Goal: Task Accomplishment & Management: Manage account settings

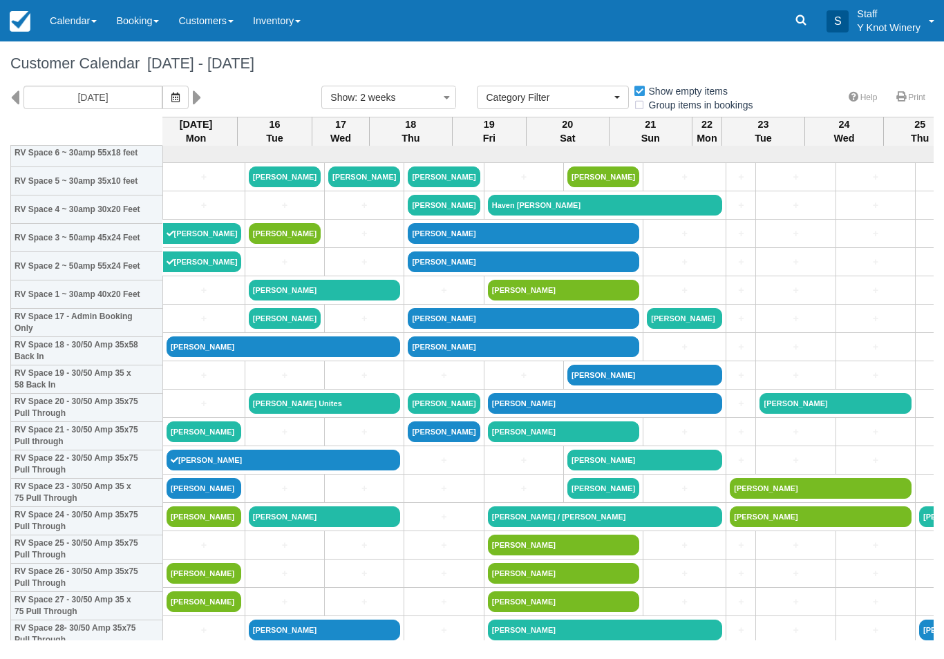
select select
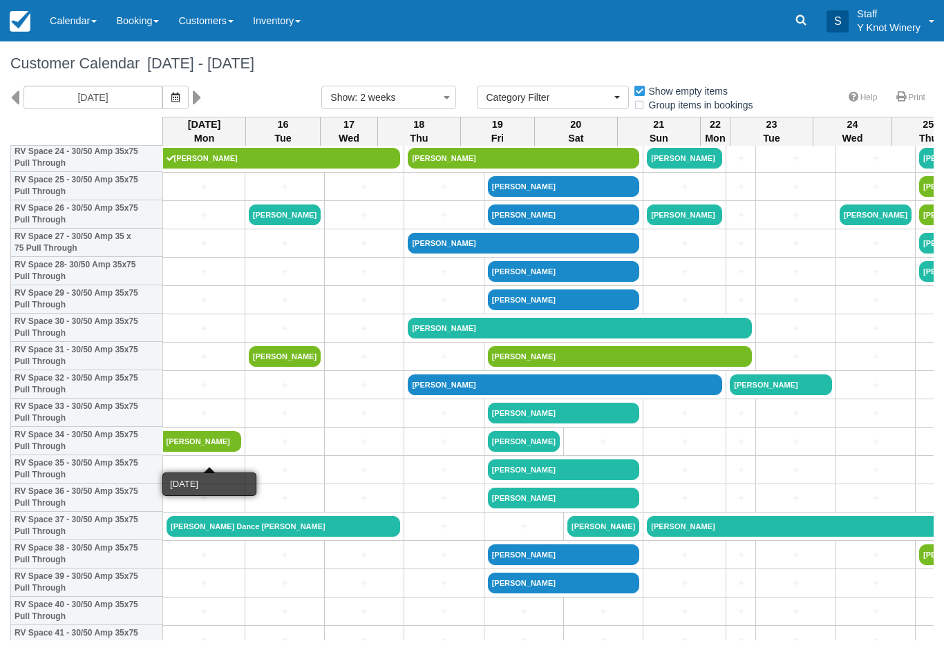
scroll to position [726, 0]
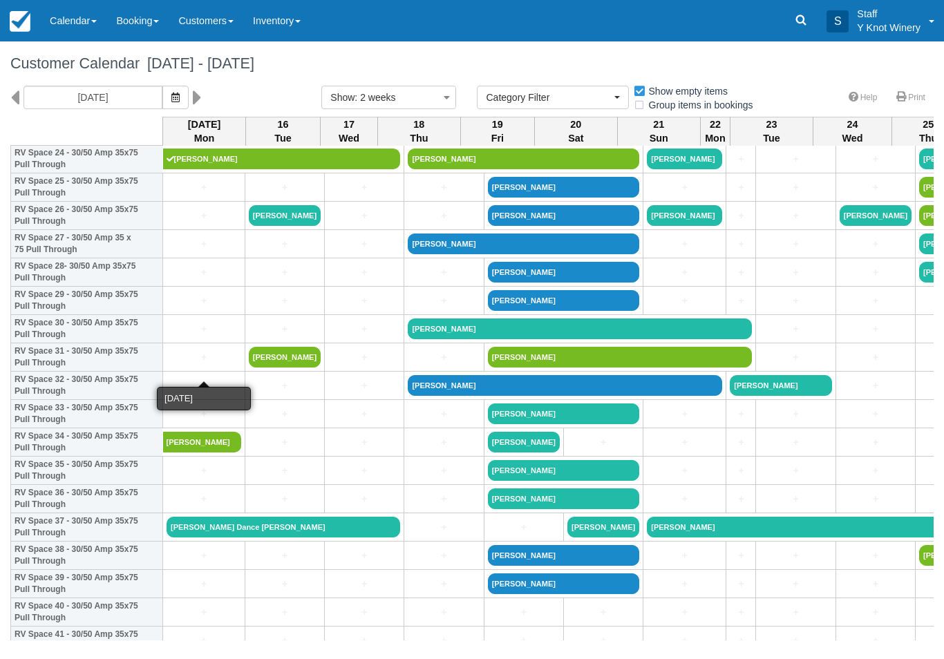
click at [197, 365] on link "+" at bounding box center [204, 357] width 75 height 15
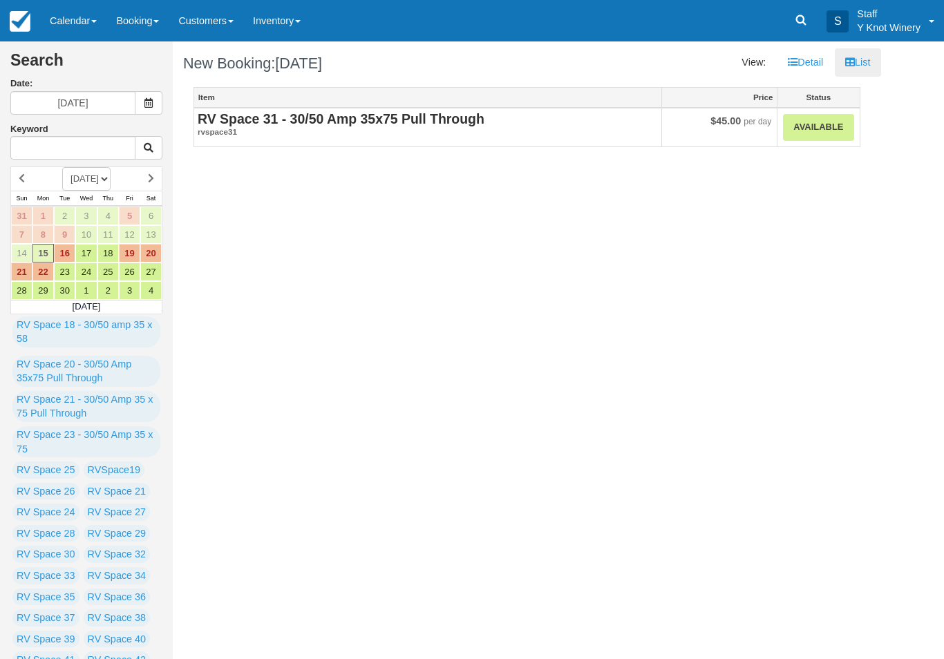
click at [77, 24] on link "Calendar" at bounding box center [73, 20] width 66 height 41
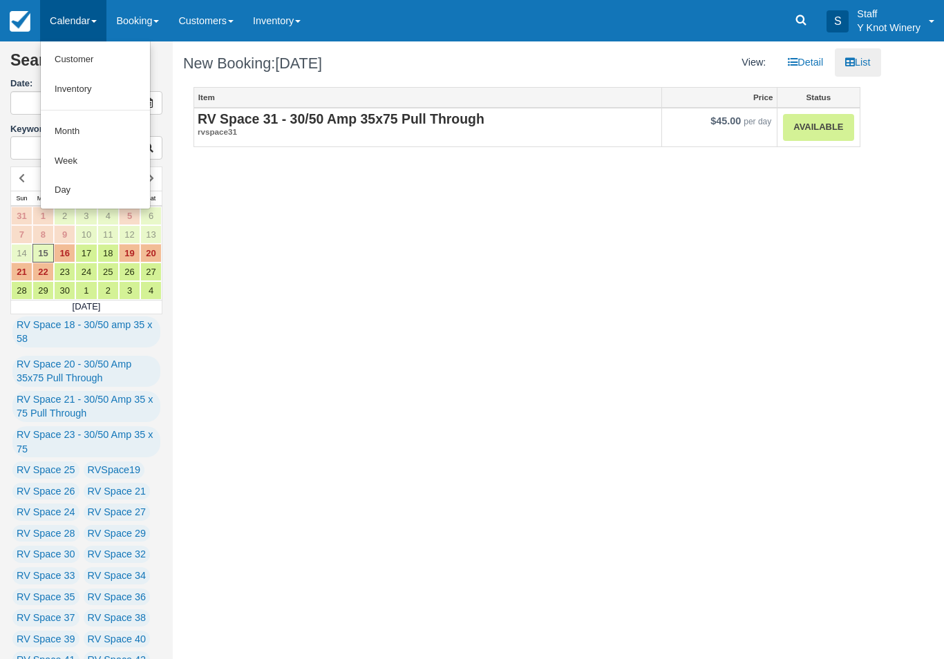
click at [70, 50] on link "Customer" at bounding box center [95, 60] width 109 height 30
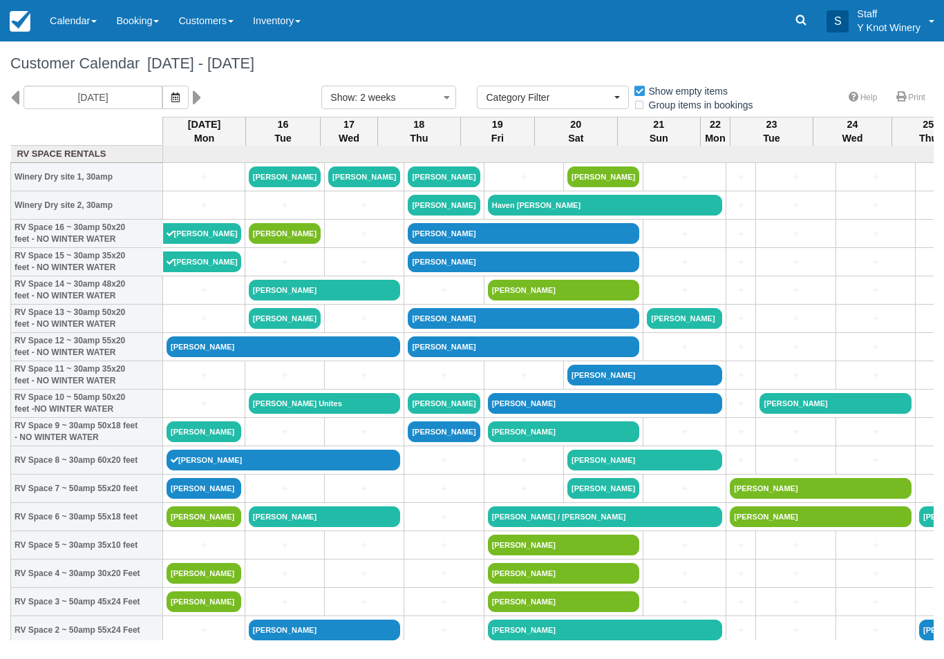
select select
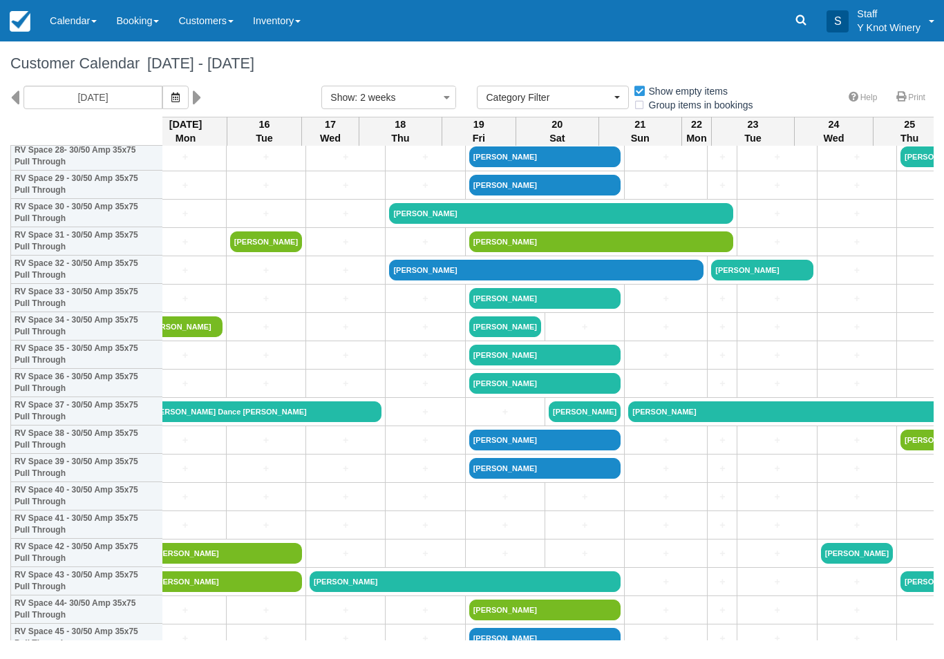
scroll to position [841, 19]
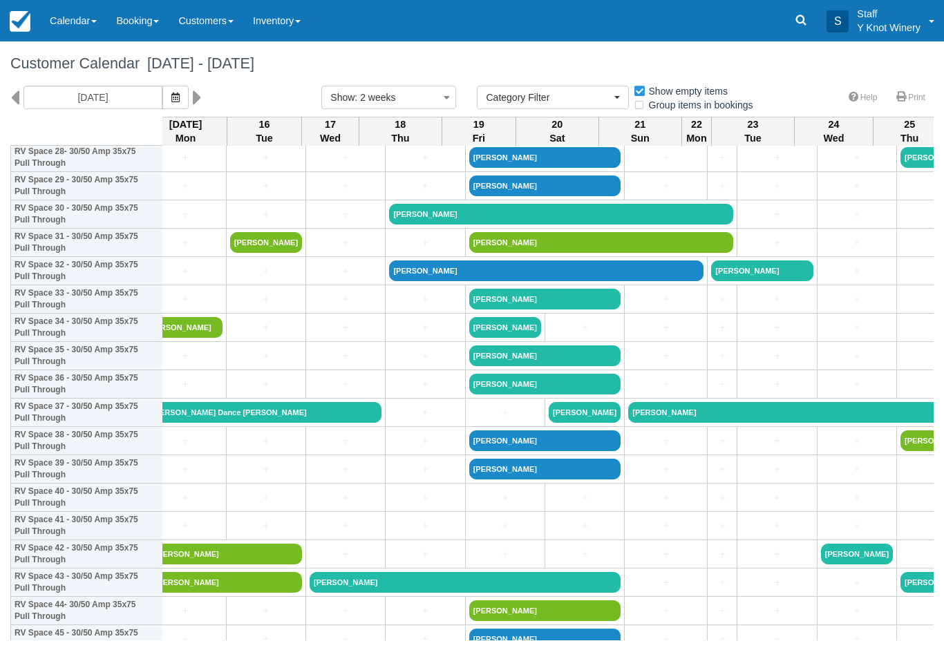
click at [256, 423] on link "[PERSON_NAME] Dance [PERSON_NAME]" at bounding box center [265, 412] width 234 height 21
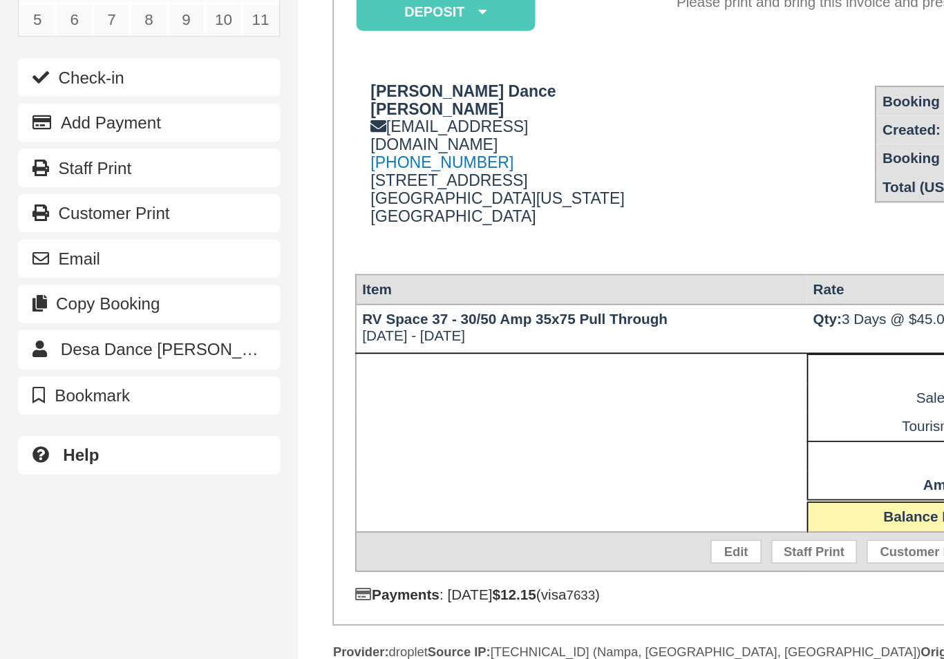
click at [48, 207] on button "Check-in" at bounding box center [86, 218] width 152 height 22
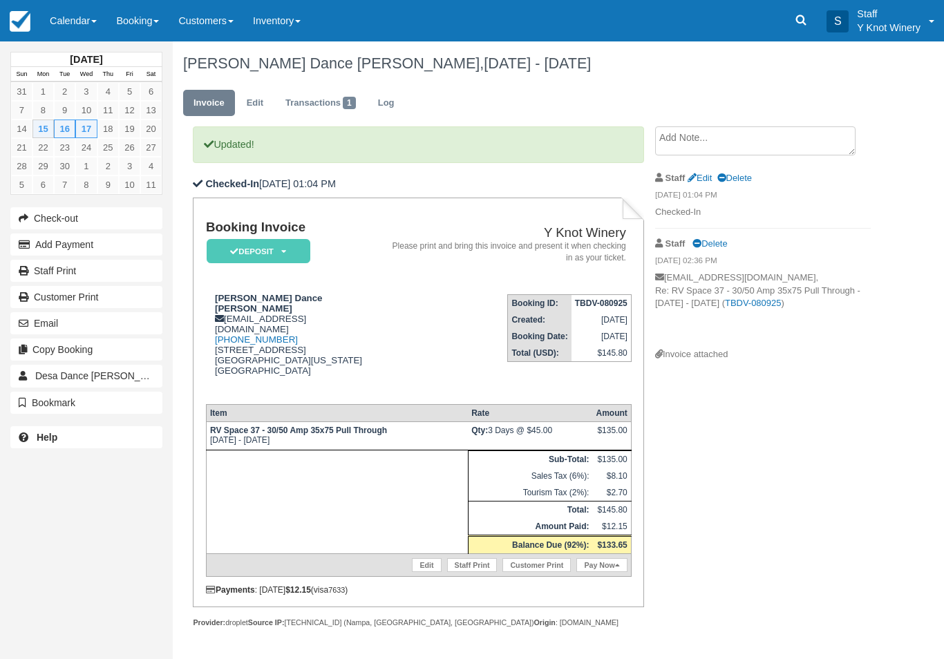
scroll to position [16, 0]
